Goal: Task Accomplishment & Management: Use online tool/utility

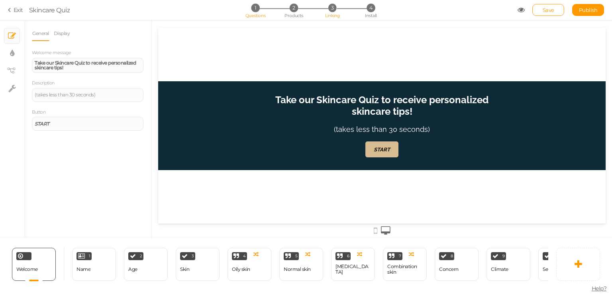
click at [327, 11] on li "3 Linking" at bounding box center [332, 8] width 37 height 8
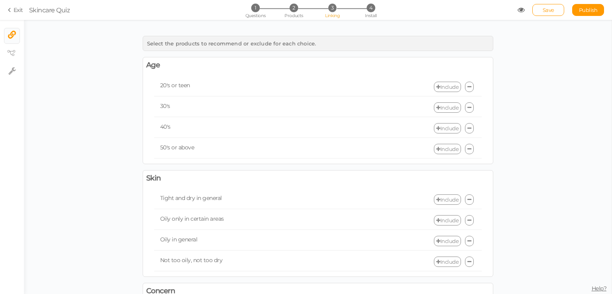
click at [453, 83] on link "Include" at bounding box center [447, 87] width 27 height 10
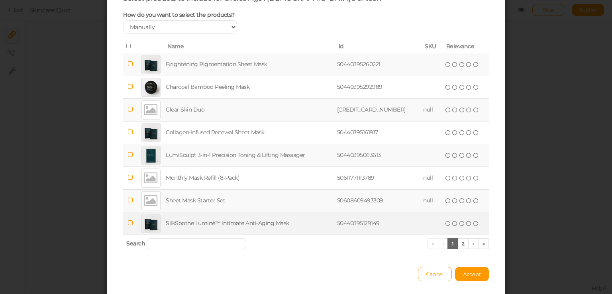
scroll to position [33, 0]
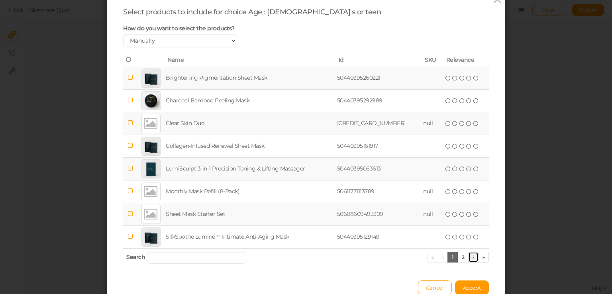
click at [468, 257] on link "›" at bounding box center [473, 257] width 10 height 11
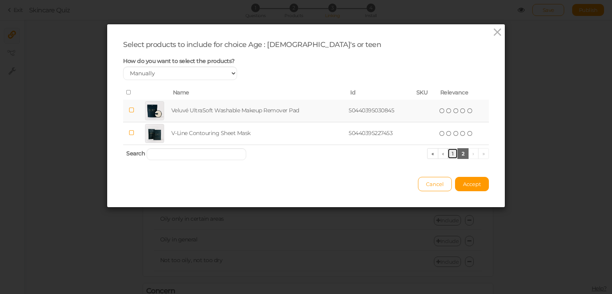
click at [449, 153] on link "1" at bounding box center [452, 153] width 10 height 11
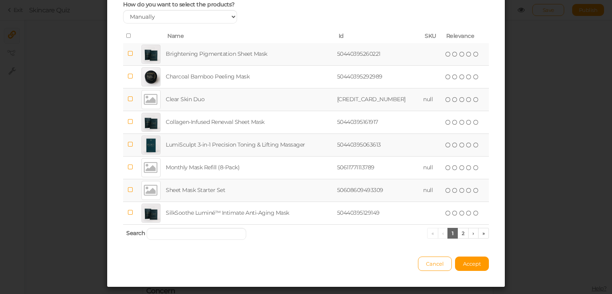
scroll to position [72, 0]
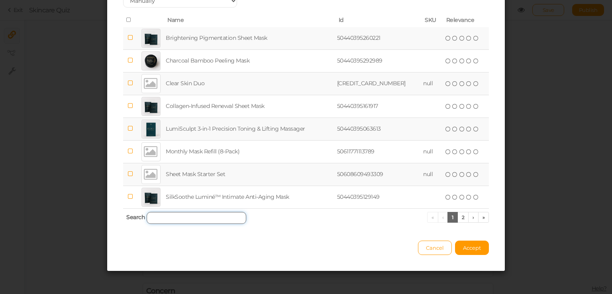
click at [208, 216] on input "search" at bounding box center [197, 218] width 100 height 12
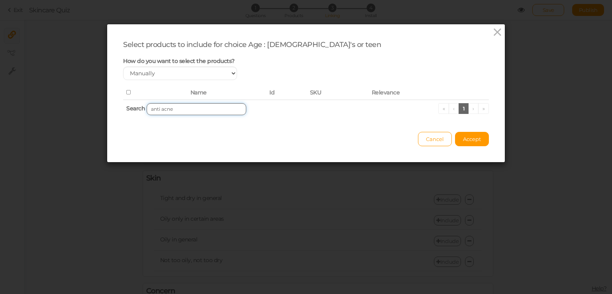
scroll to position [0, 0]
type input "a"
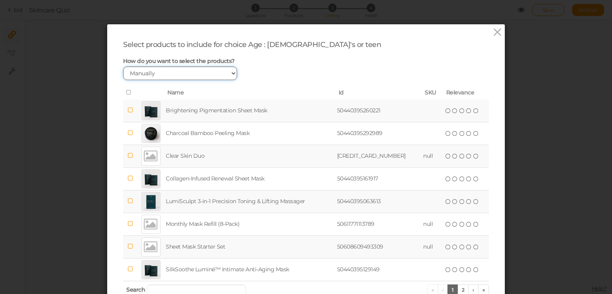
click at [207, 70] on select "Manually By tags By price" at bounding box center [180, 74] width 114 height 14
click at [286, 62] on div "How do you want to select the products? Manually By tags By price" at bounding box center [306, 68] width 378 height 23
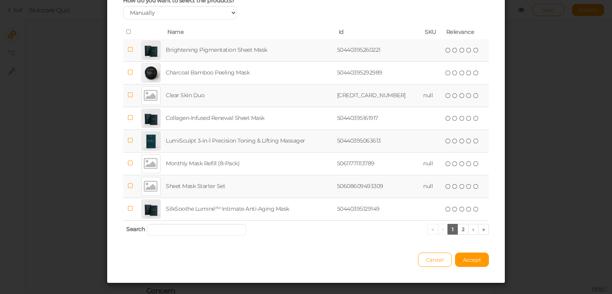
scroll to position [72, 0]
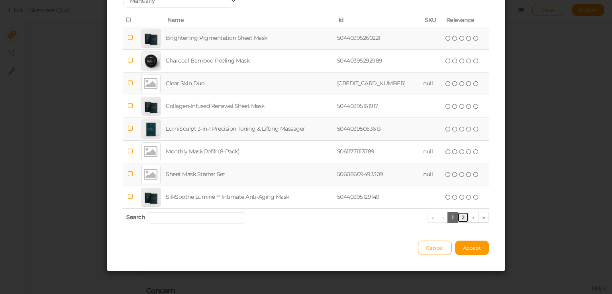
click at [460, 215] on link "2" at bounding box center [463, 217] width 12 height 11
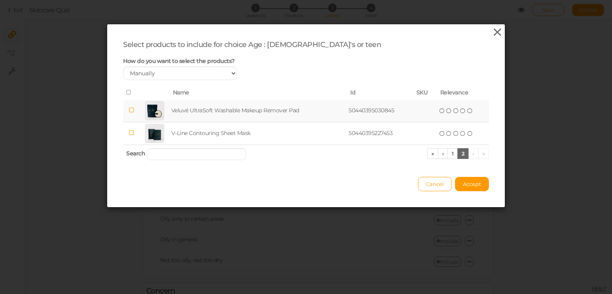
click at [492, 31] on icon at bounding box center [497, 32] width 12 height 12
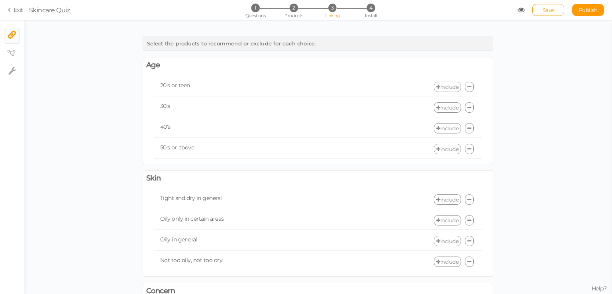
click at [441, 83] on link "Include" at bounding box center [447, 87] width 27 height 10
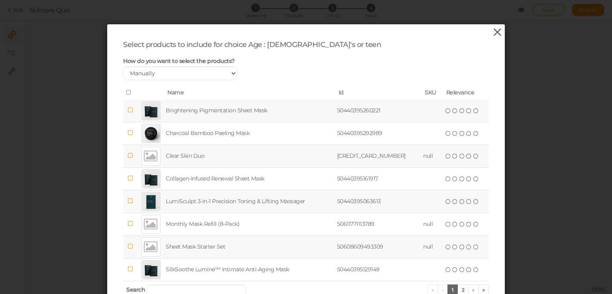
click at [492, 30] on icon at bounding box center [497, 32] width 12 height 12
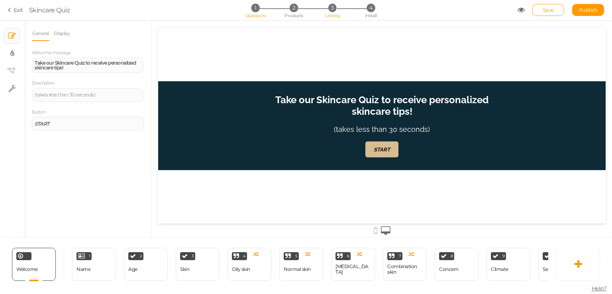
click at [333, 4] on span "3" at bounding box center [332, 8] width 8 height 8
click at [334, 8] on span "3" at bounding box center [332, 8] width 8 height 8
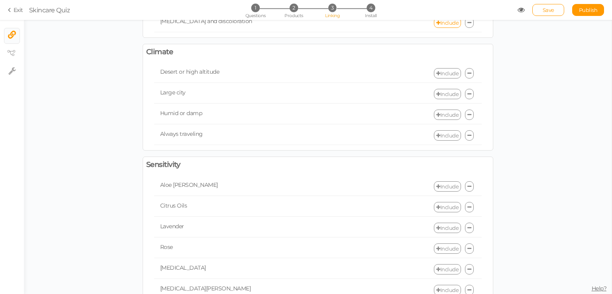
scroll to position [318, 0]
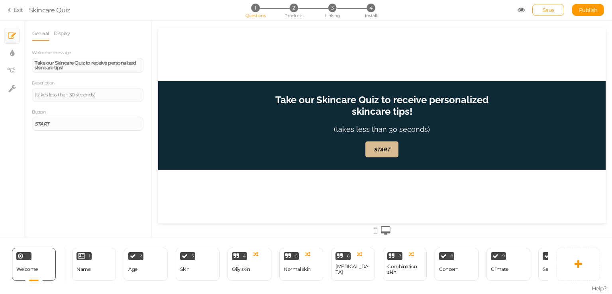
click at [342, 13] on div "1 Questions 2 Products 3 Linking 4 Install" at bounding box center [305, 11] width 167 height 14
click at [331, 12] on span "3" at bounding box center [332, 8] width 8 height 8
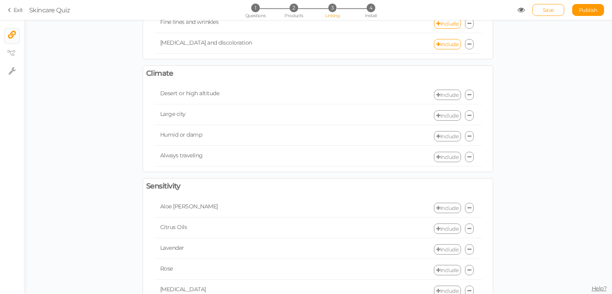
scroll to position [278, 0]
